Goal: Information Seeking & Learning: Find specific fact

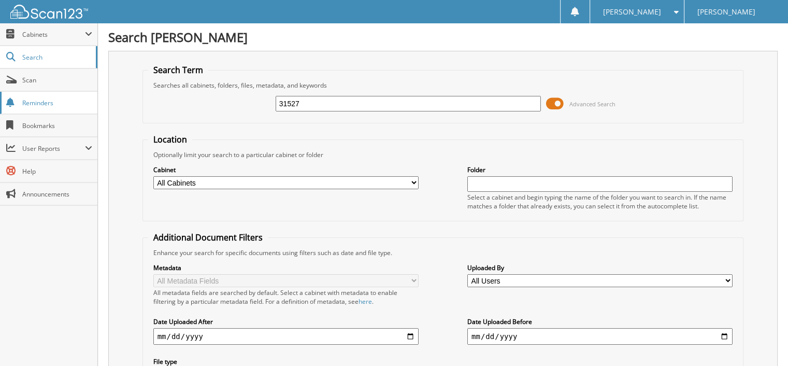
type input "31527"
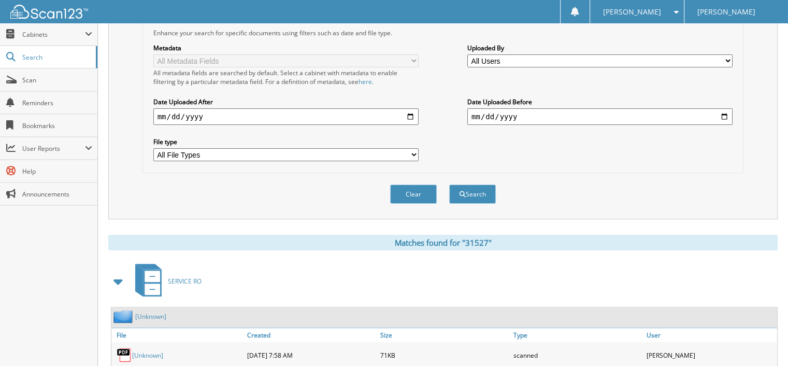
scroll to position [259, 0]
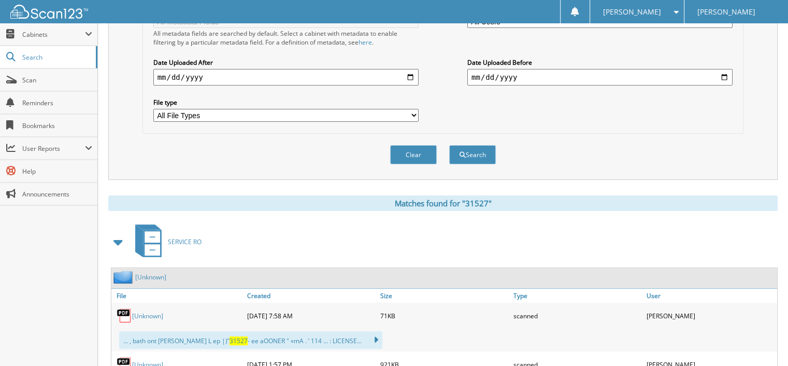
click at [152, 311] on link "[Unknown]" at bounding box center [147, 315] width 31 height 9
